Goal: Task Accomplishment & Management: Complete application form

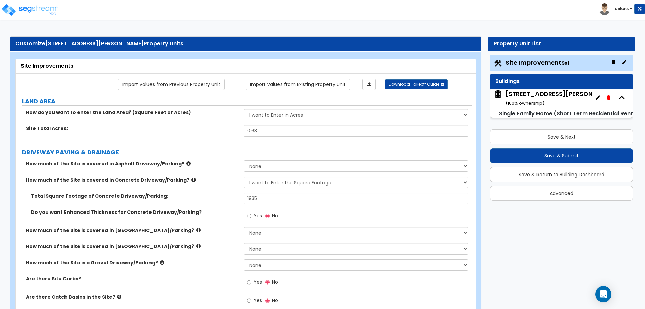
select select "2"
select select "1"
select select "3"
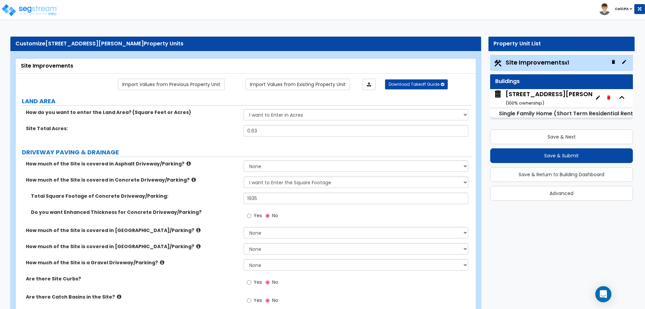
select select "1"
select select "6"
select select "4"
select select "2"
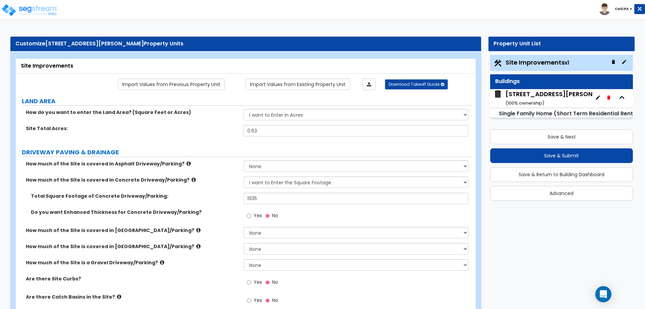
select select "4"
select select "1"
select select "2"
select select "1"
select select "3"
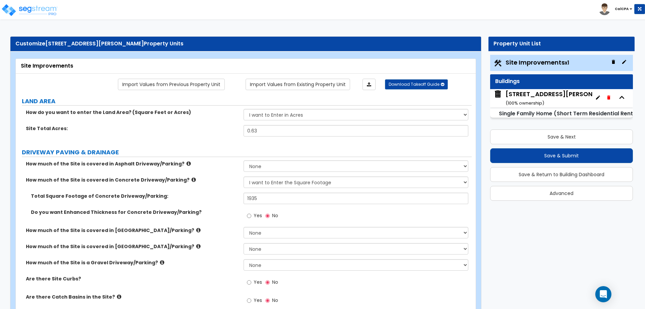
select select "1"
select select "2"
select select "3"
select select "2"
select select "4"
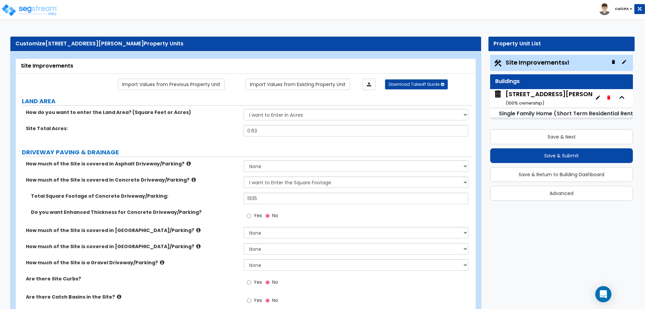
select select "3"
select select "1"
select select "3"
select select "4"
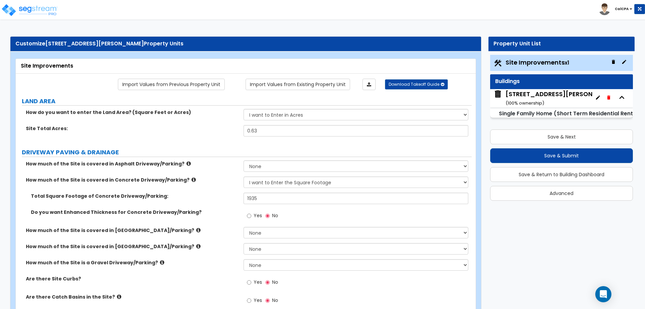
select select "1"
select select "3"
select select "2"
select select "1"
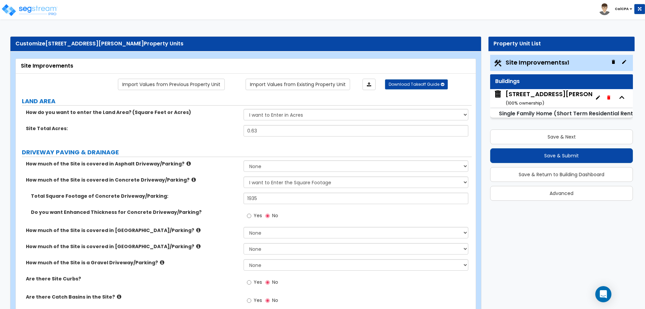
select select "1"
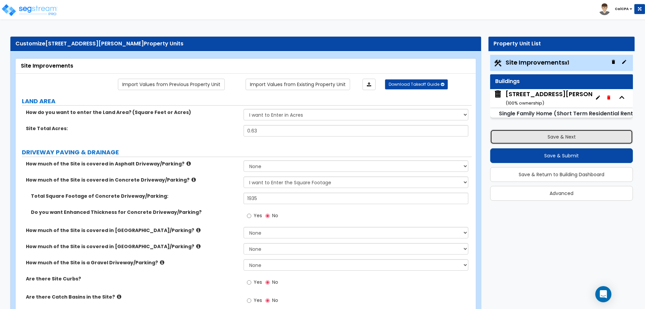
click at [552, 136] on button "Save & Next" at bounding box center [561, 136] width 143 height 15
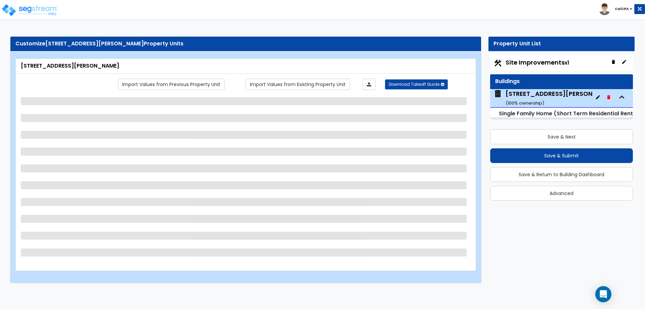
select select "2"
select select "7"
select select "3"
select select "4"
select select "1"
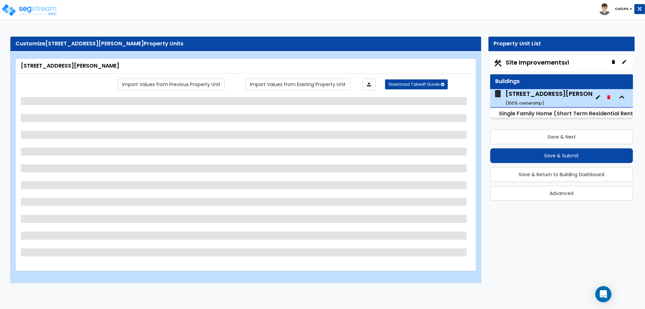
select select "1"
select select "7"
select select "3"
select select "1"
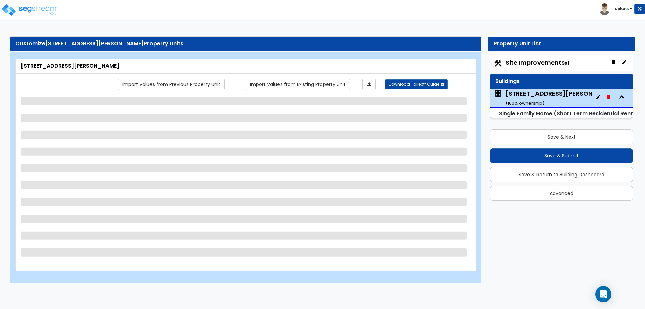
select select "2"
select select "1"
select select "2"
select select "3"
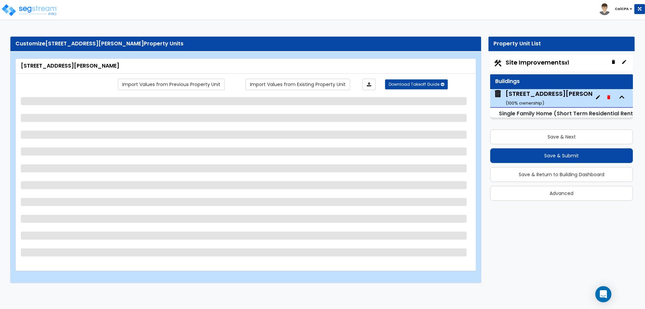
select select "2"
select select "1"
select select "2"
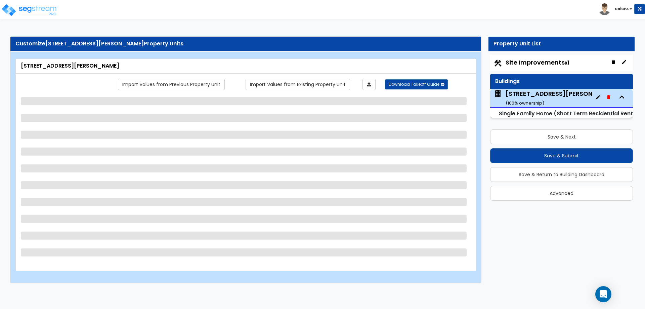
select select "1"
select select "3"
select select "1"
select select "2"
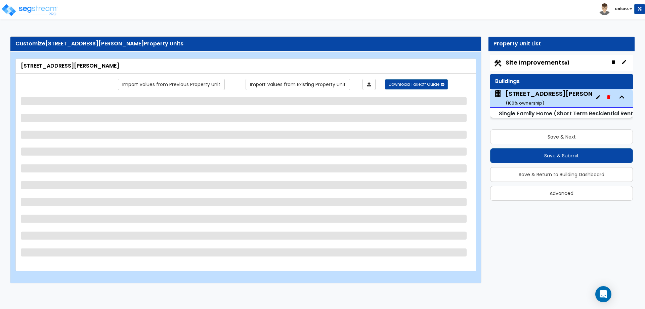
select select "2"
select select "3"
select select "2"
select select "3"
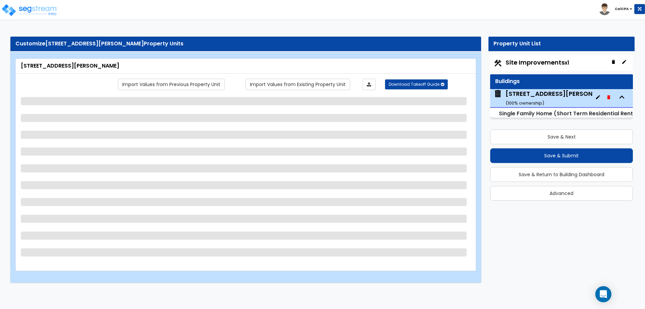
select select "3"
select select "1"
select select "3"
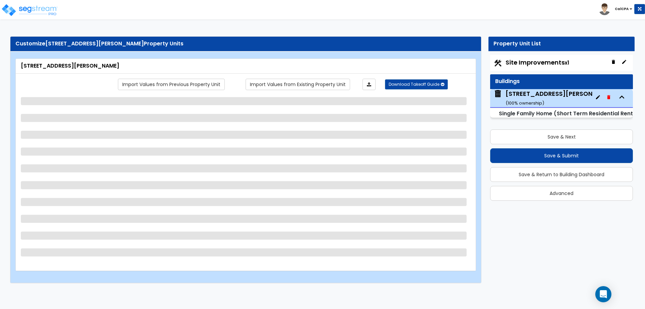
select select "3"
select select "4"
select select "1"
select select "2"
select select "1"
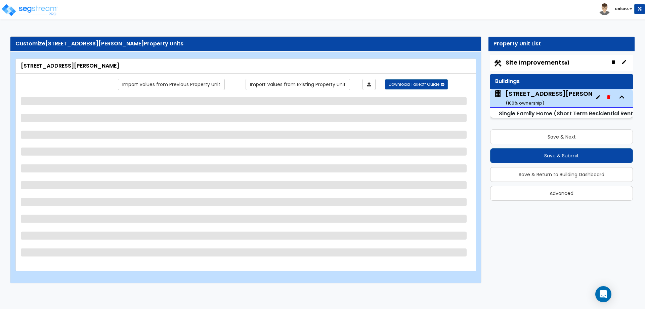
select select "3"
select select "4"
select select "1"
select select "3"
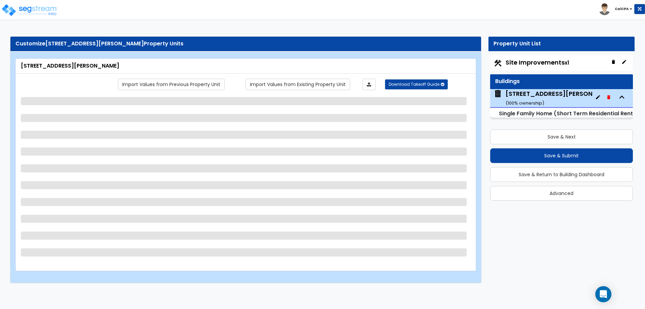
select select "3"
select select "4"
select select "1"
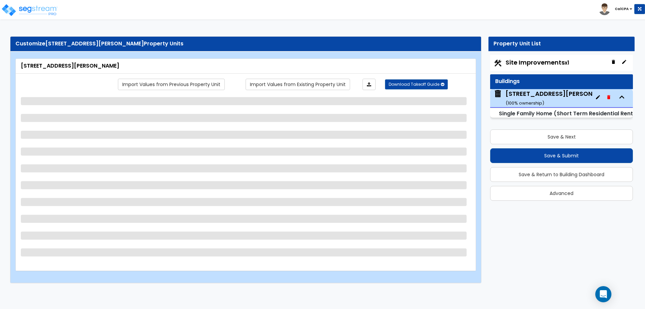
select select "2"
select select "3"
select select "4"
select select "1"
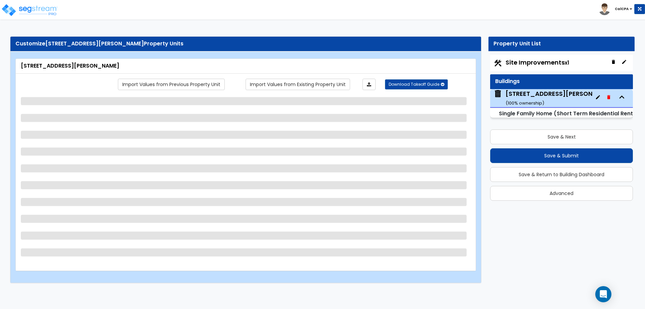
select select "3"
select select "4"
select select "1"
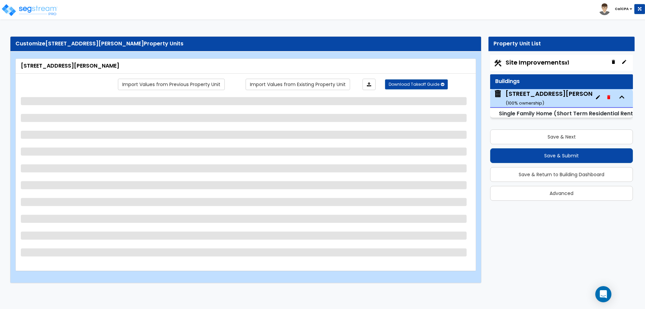
select select "1"
select select "2"
select select "1"
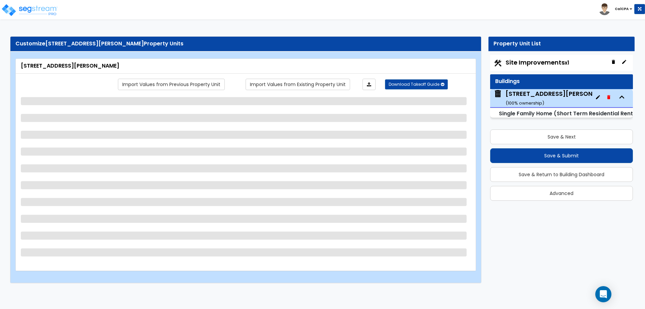
select select "2"
select select "1"
select select "2"
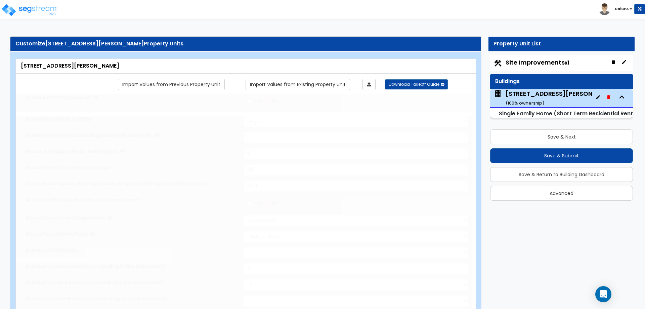
type input "1206"
select select "1"
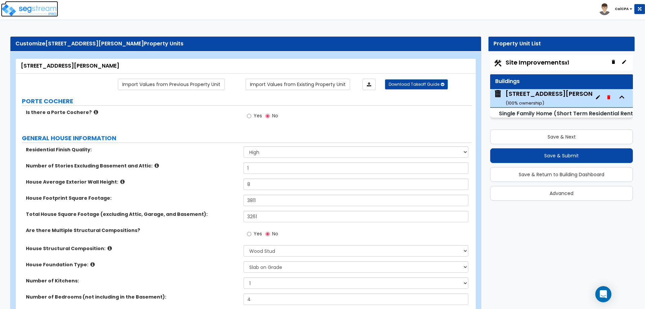
click at [33, 8] on img at bounding box center [29, 9] width 57 height 13
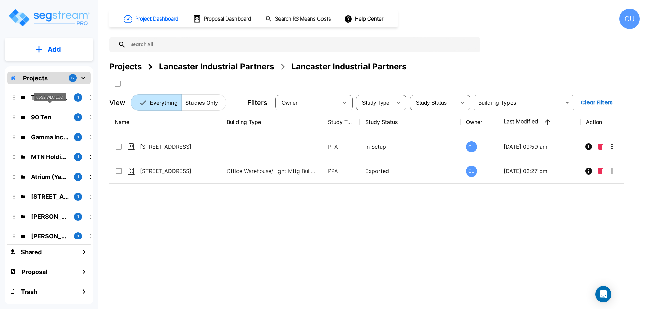
scroll to position [83, 0]
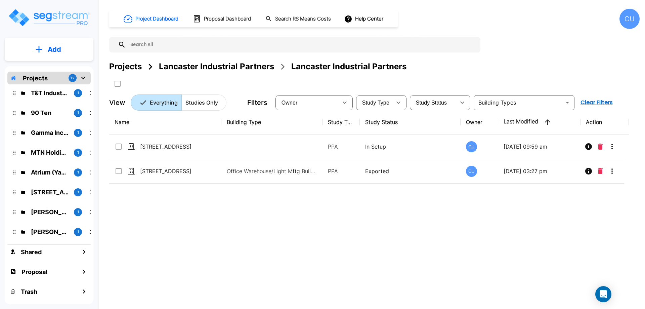
click at [40, 77] on p "Projects" at bounding box center [35, 78] width 25 height 9
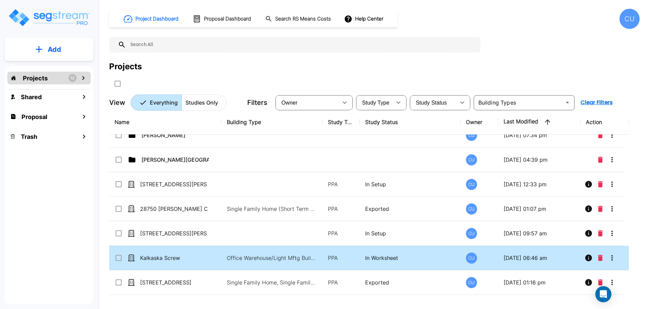
scroll to position [303, 0]
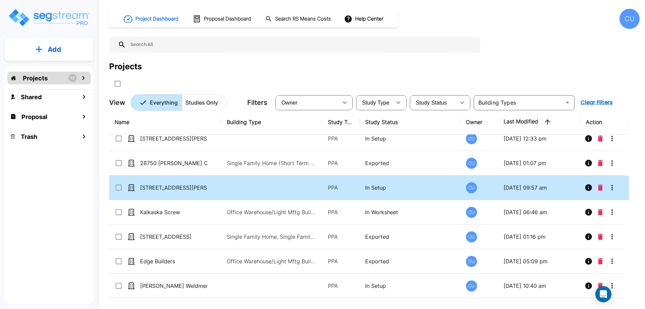
click at [276, 188] on td at bounding box center [272, 187] width 101 height 25
click at [285, 187] on td at bounding box center [272, 187] width 101 height 25
checkbox input "false"
